Goal: Task Accomplishment & Management: Manage account settings

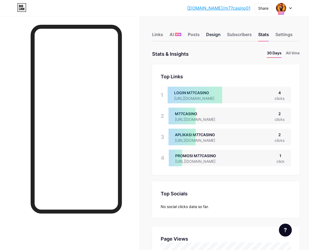
click at [219, 34] on div "Design" at bounding box center [213, 36] width 15 height 10
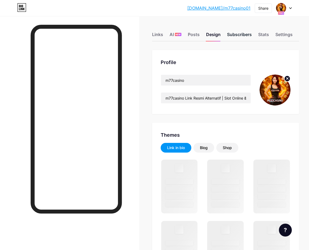
click at [234, 34] on div "Subscribers" at bounding box center [239, 36] width 25 height 10
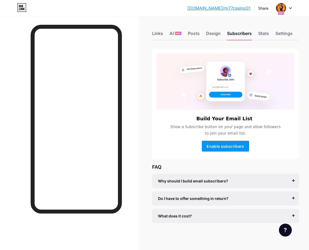
scroll to position [4, 0]
click at [266, 30] on div "Stats" at bounding box center [263, 35] width 11 height 10
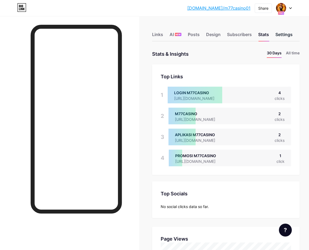
click at [286, 35] on div "Settings" at bounding box center [283, 36] width 17 height 10
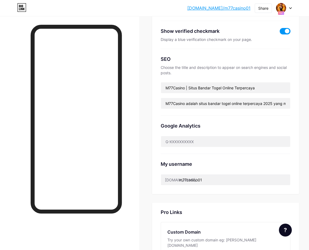
scroll to position [100, 0]
